Goal: Information Seeking & Learning: Learn about a topic

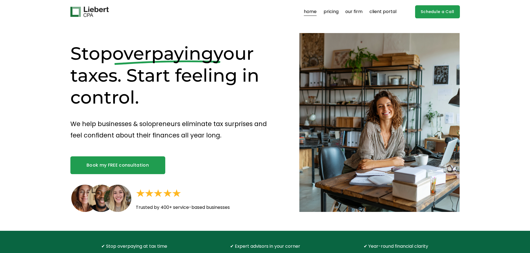
click at [326, 10] on link "pricing" at bounding box center [330, 12] width 15 height 9
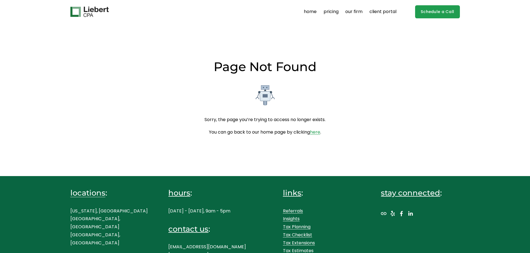
click at [327, 13] on link "pricing" at bounding box center [330, 12] width 15 height 9
